Goal: Communication & Community: Participate in discussion

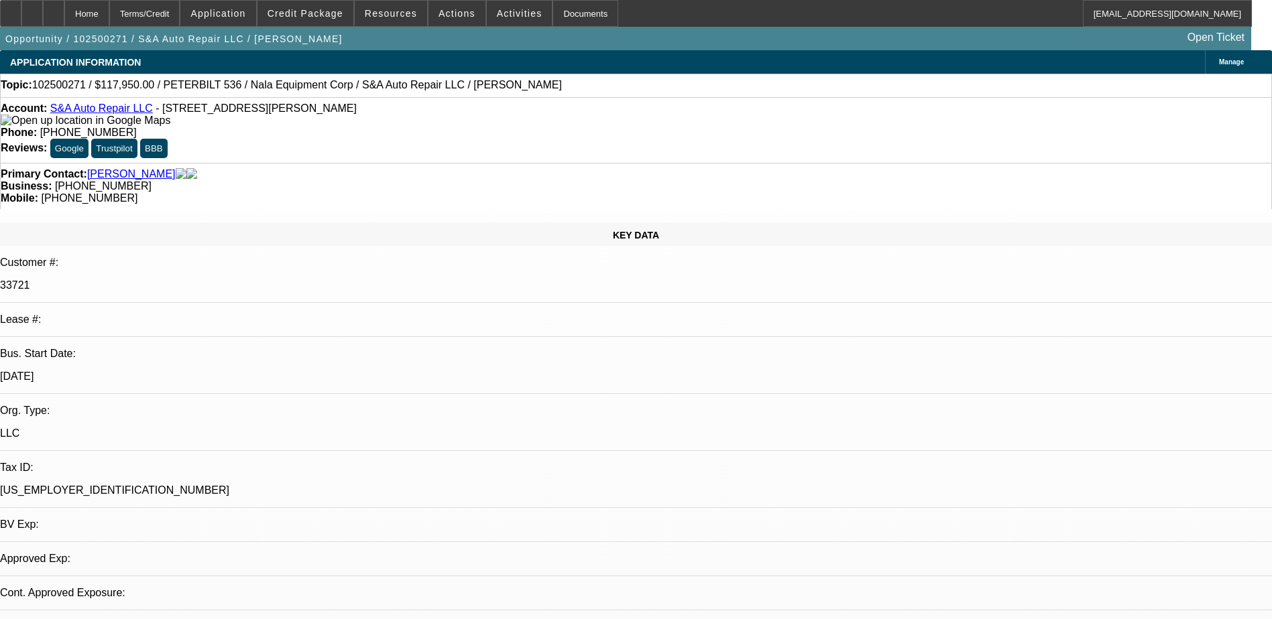
select select "0"
select select "2"
select select "0.1"
select select "4"
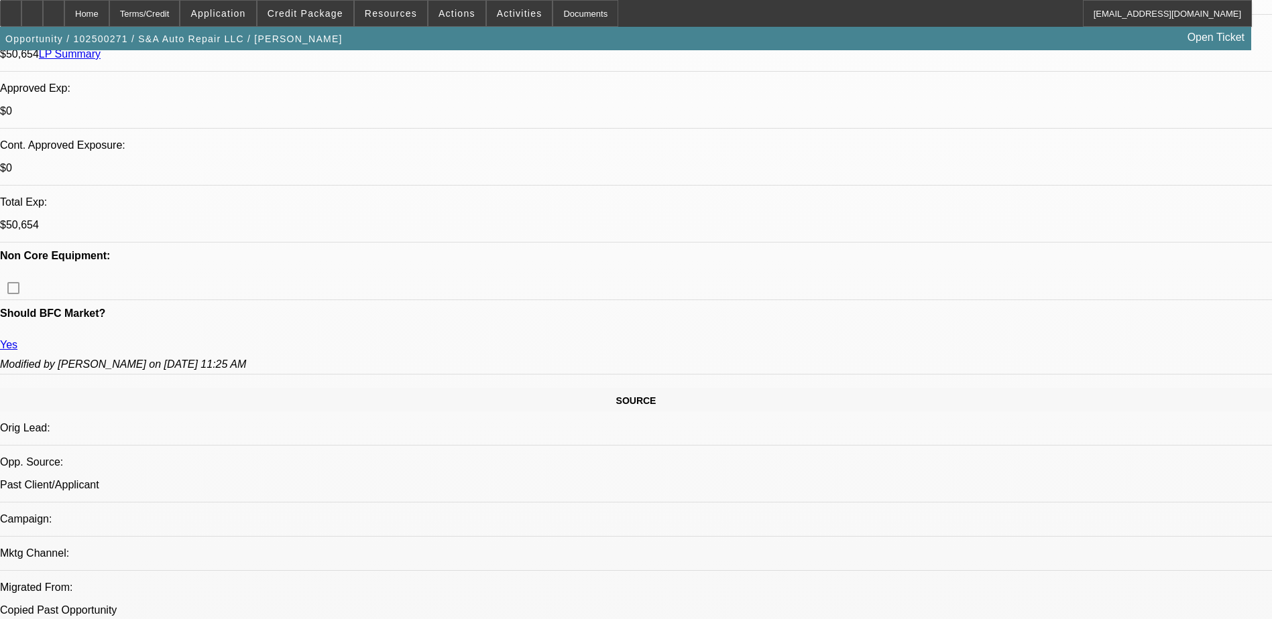
scroll to position [469, 0]
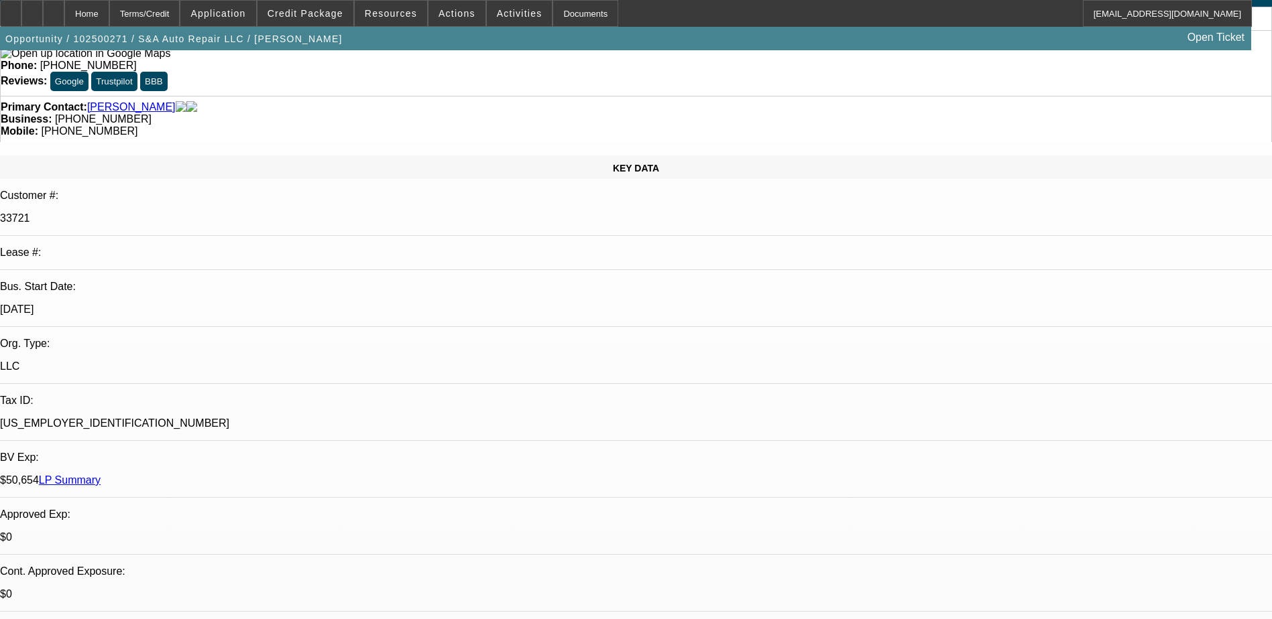
scroll to position [0, 0]
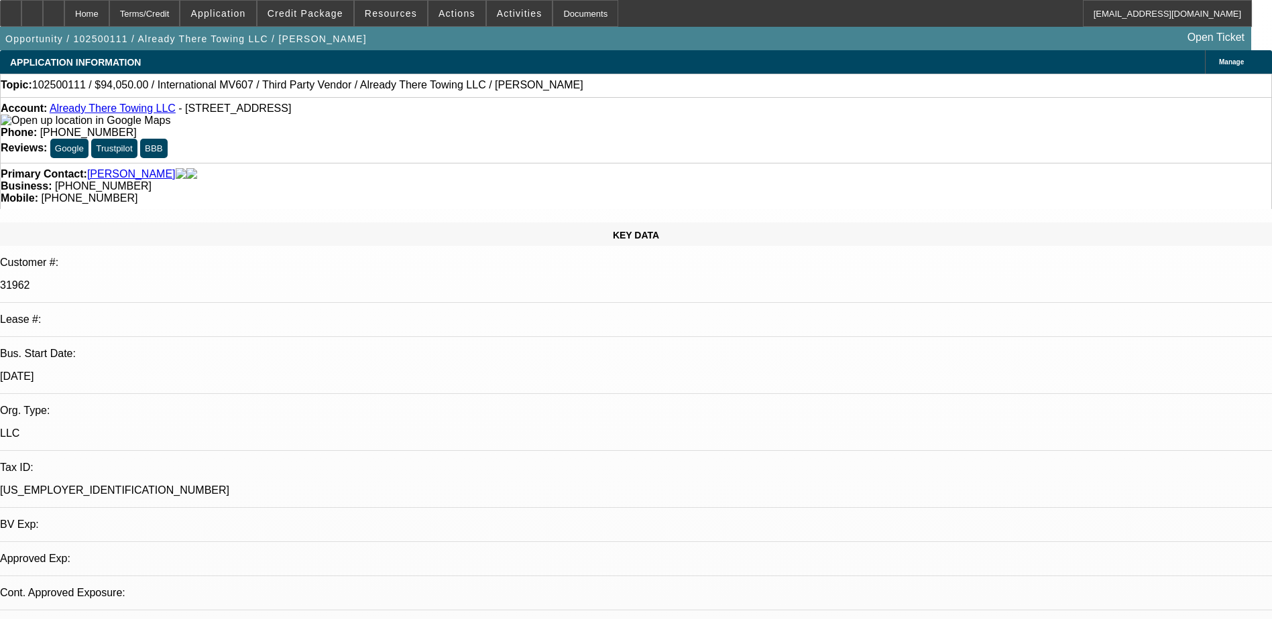
select select "0.1"
select select "2"
select select "0"
select select "6"
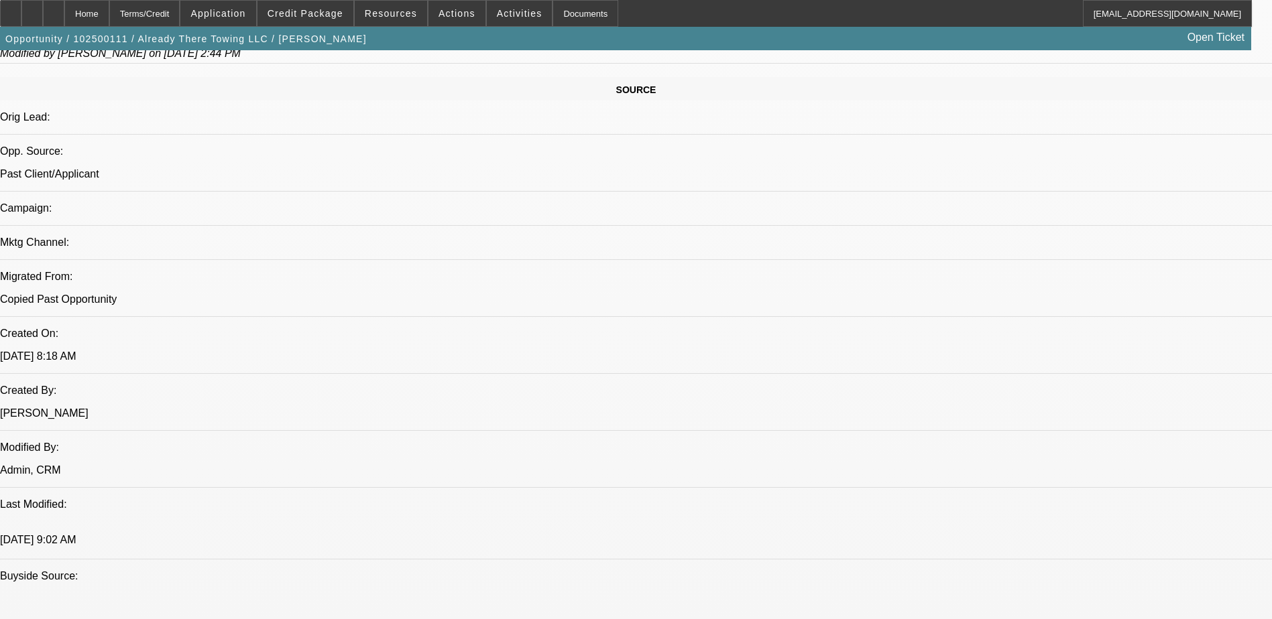
scroll to position [20, 0]
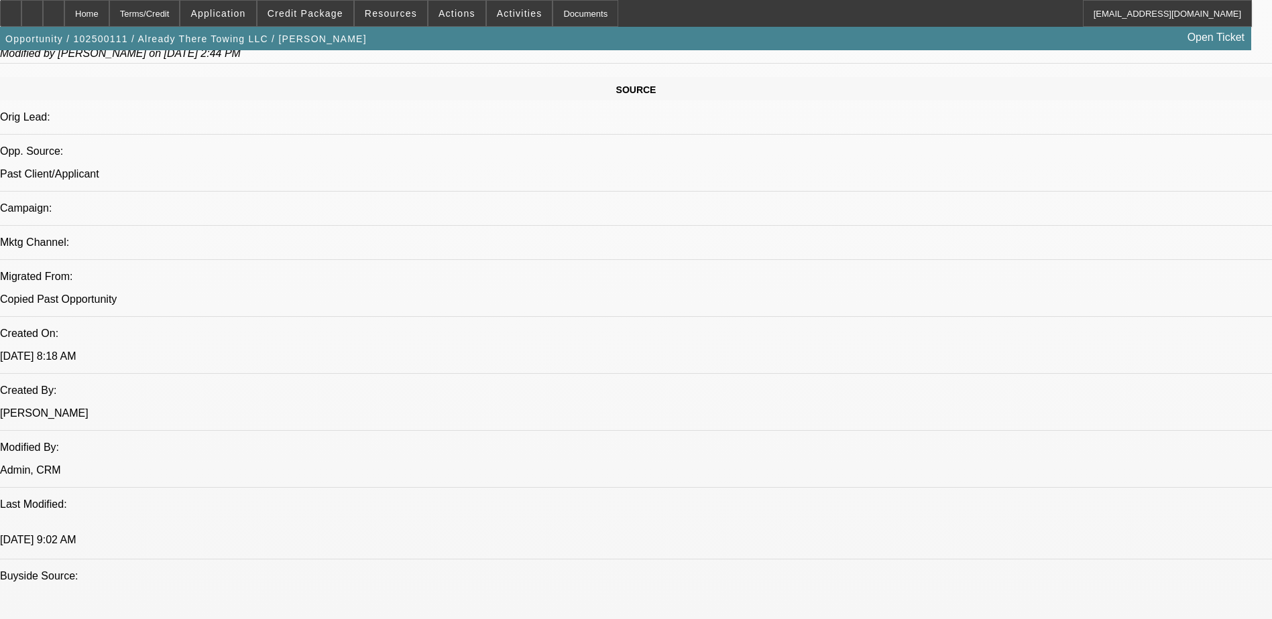
scroll to position [0, 0]
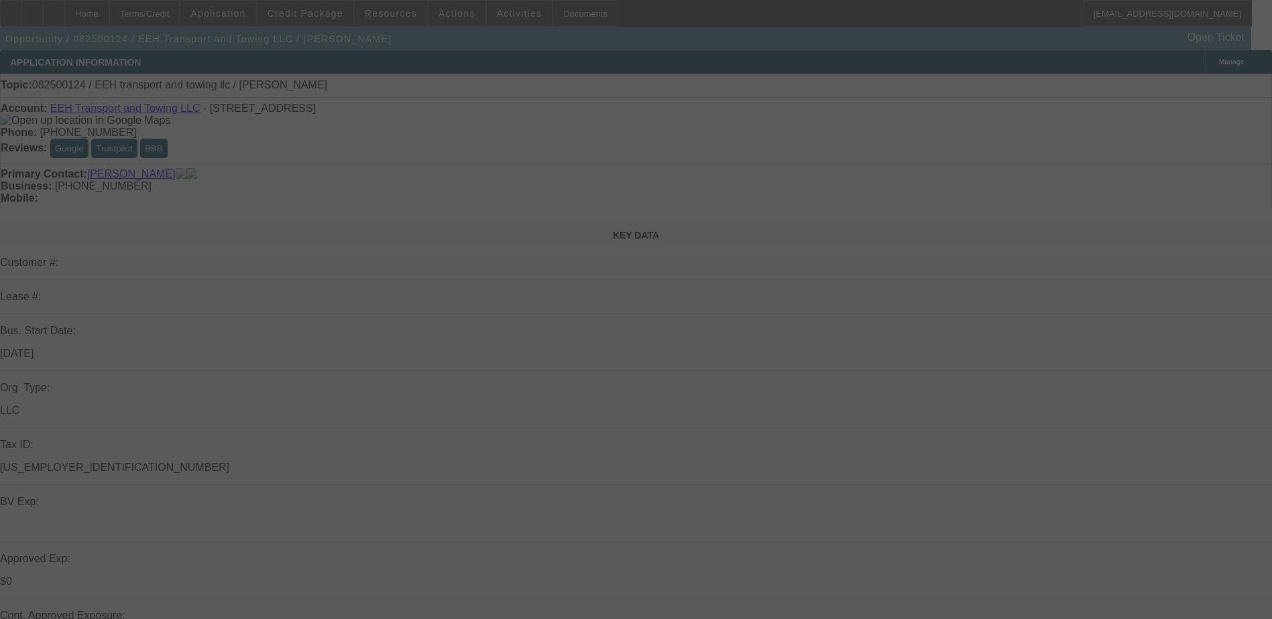
select select "0"
select select "2"
select select "0.1"
select select "4"
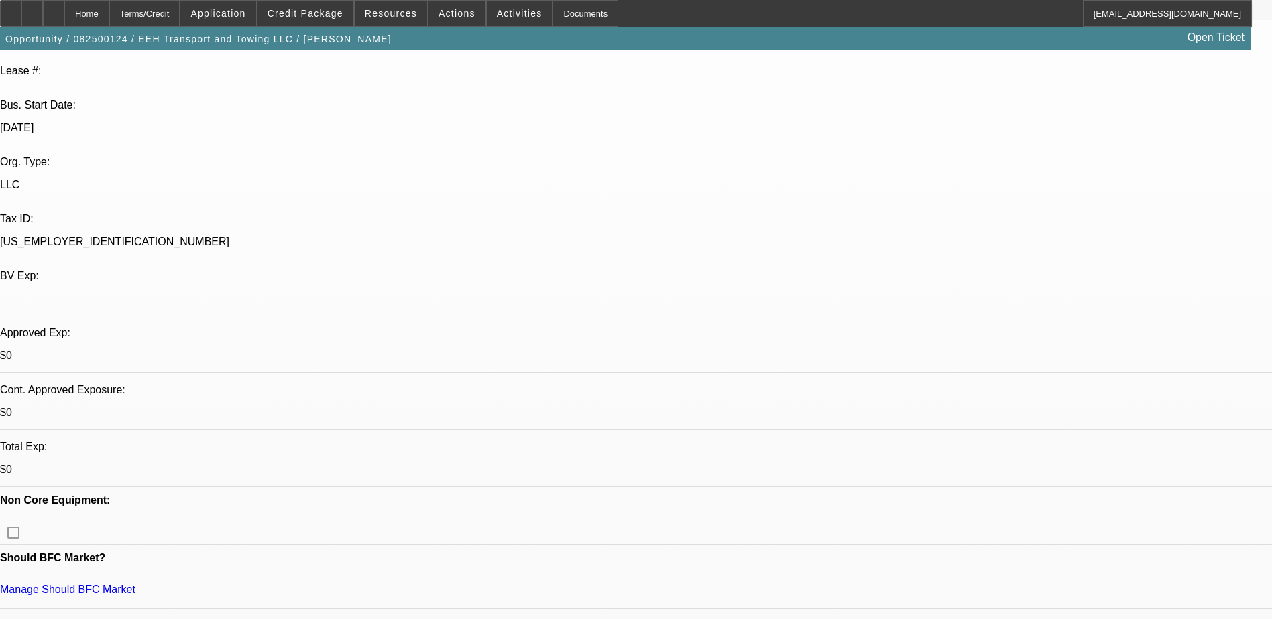
scroll to position [469, 0]
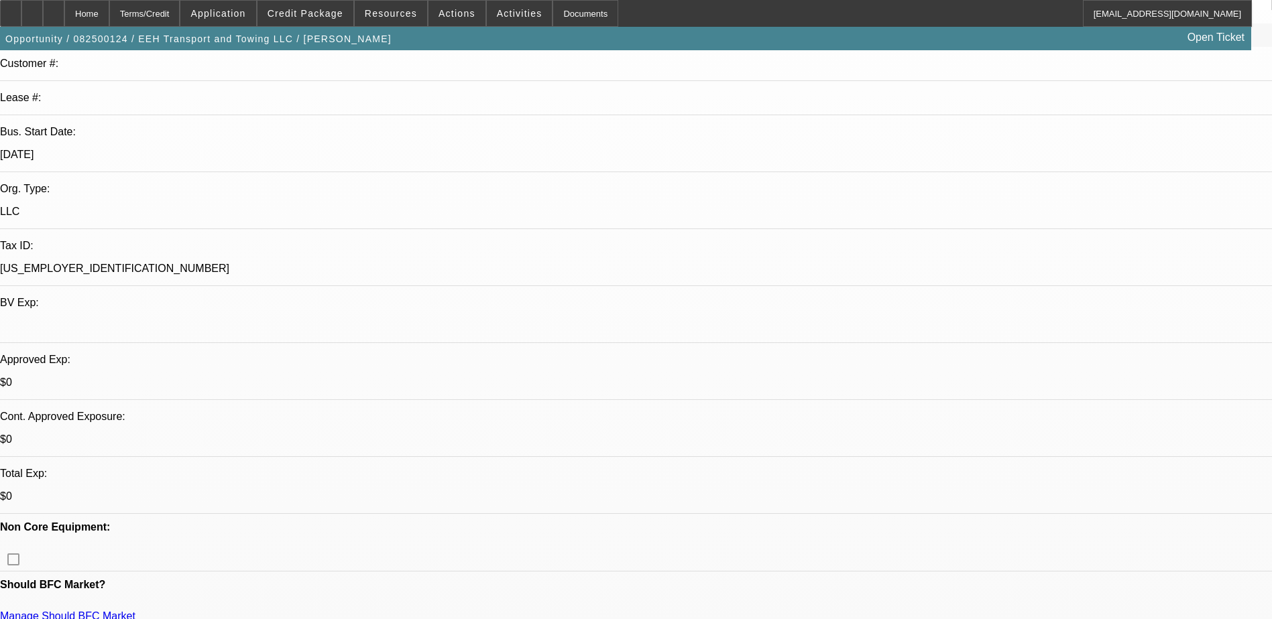
scroll to position [0, 0]
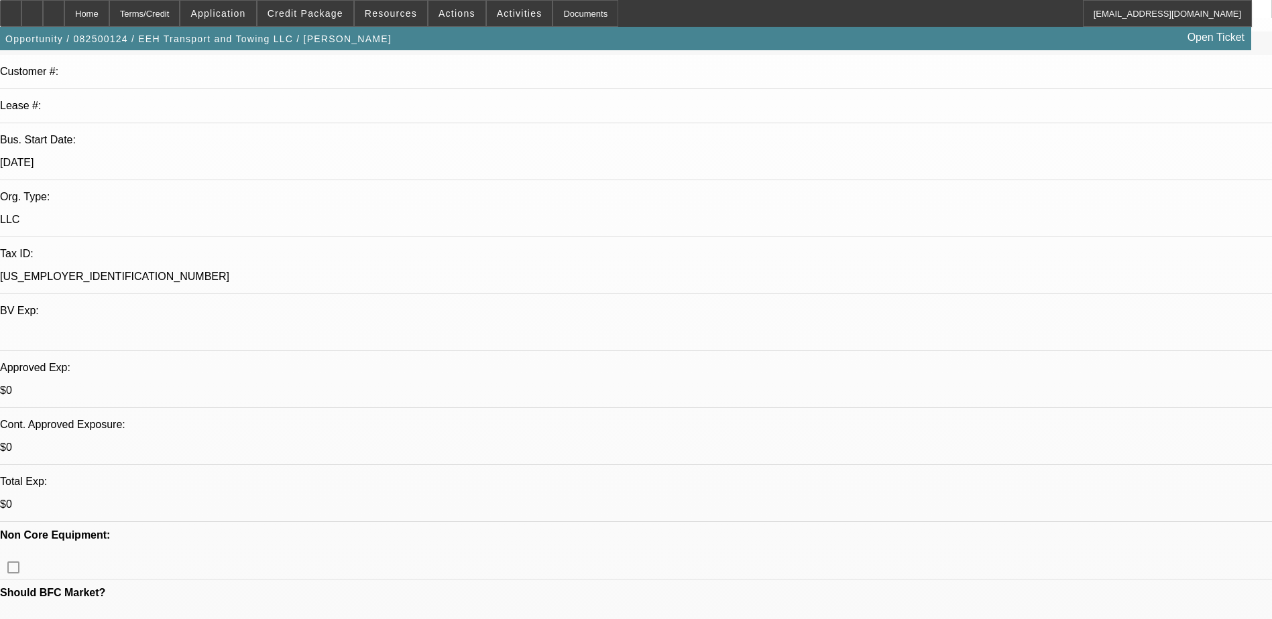
scroll to position [201, 0]
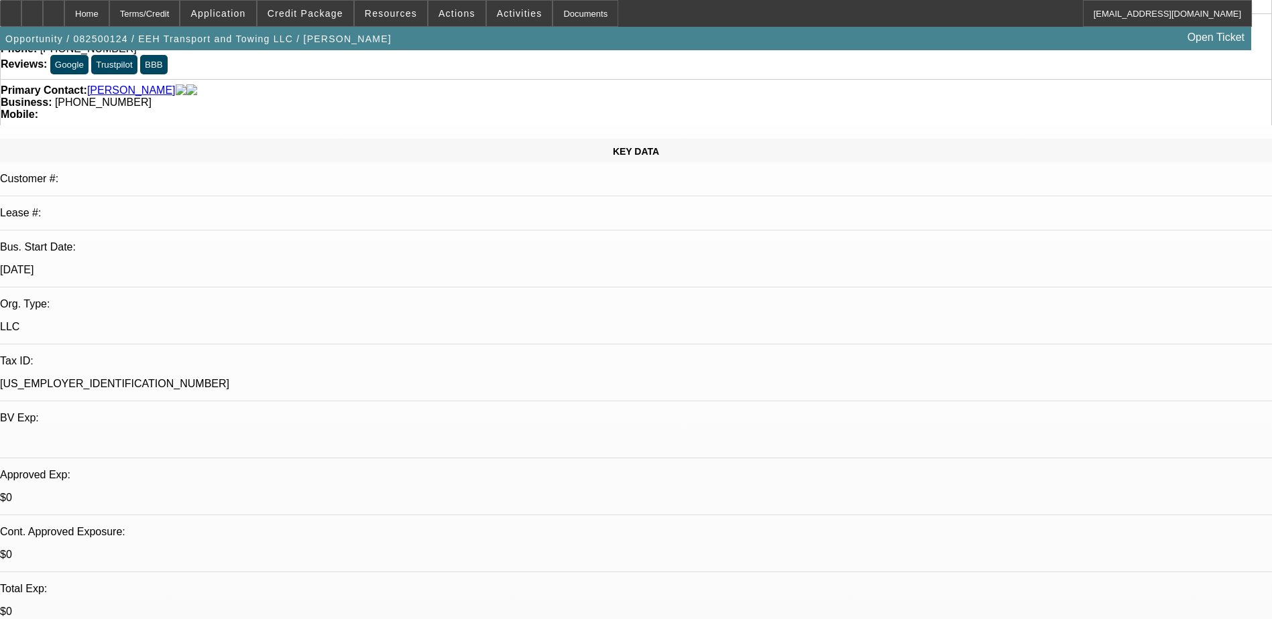
scroll to position [0, 0]
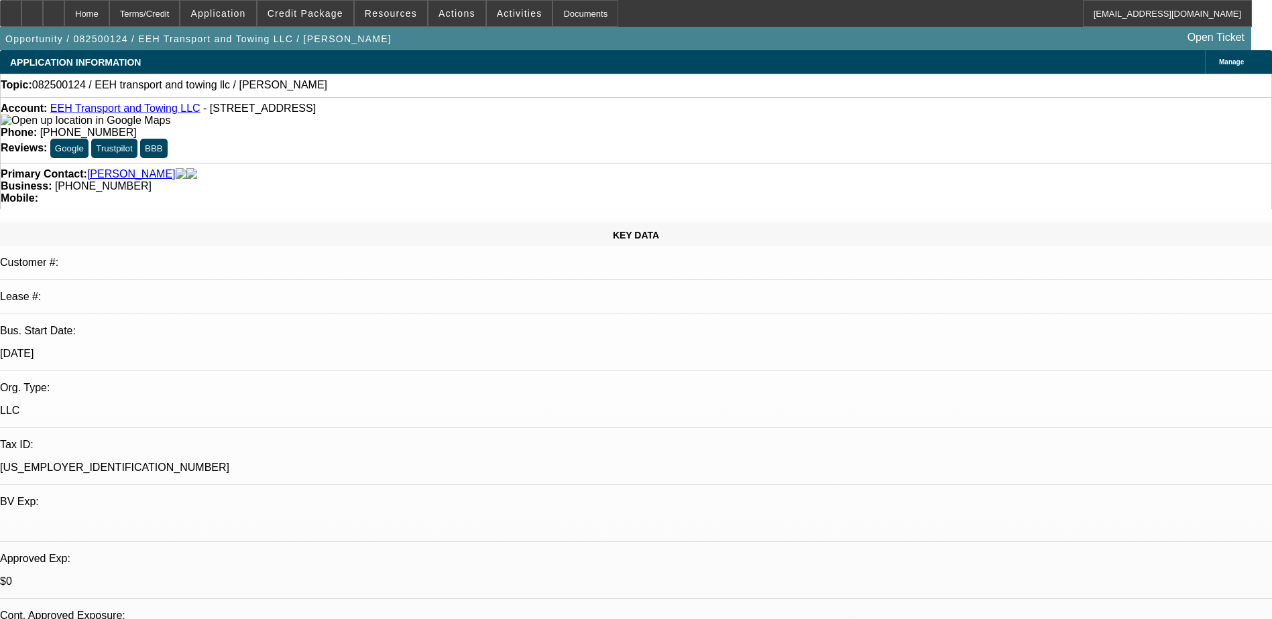
radio input "true"
type textarea "Left VM"
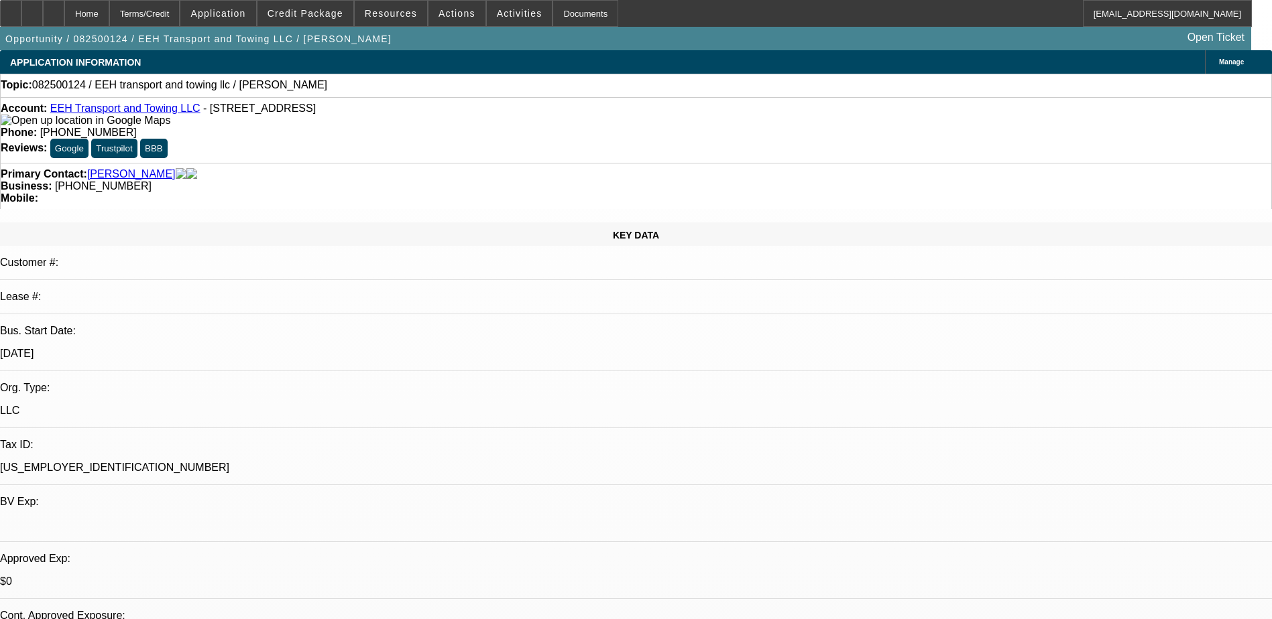
radio input "true"
